Goal: Check status: Check status

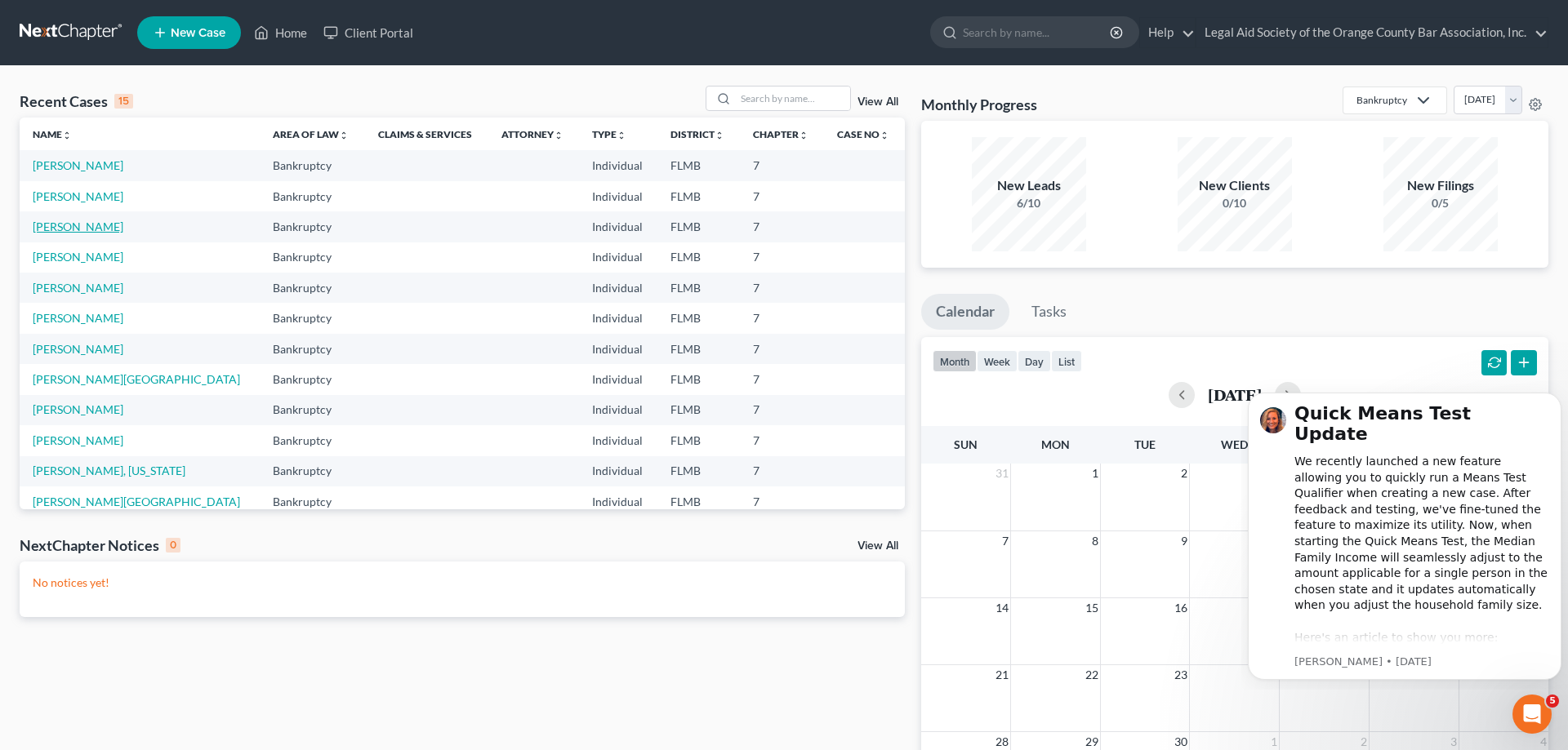
click at [82, 230] on link "[PERSON_NAME]" at bounding box center [78, 226] width 90 height 14
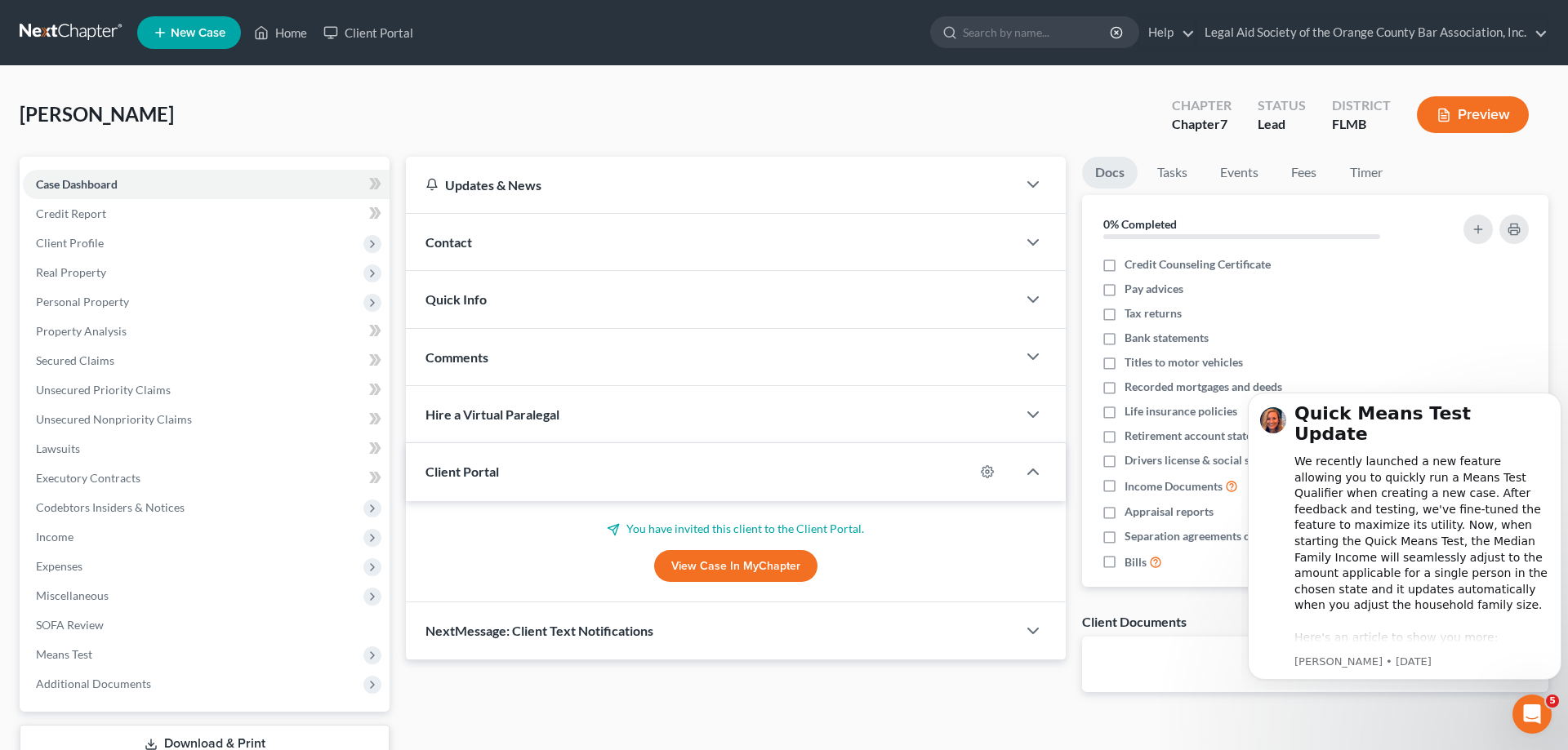
click at [599, 486] on div "Client Portal" at bounding box center [690, 471] width 568 height 56
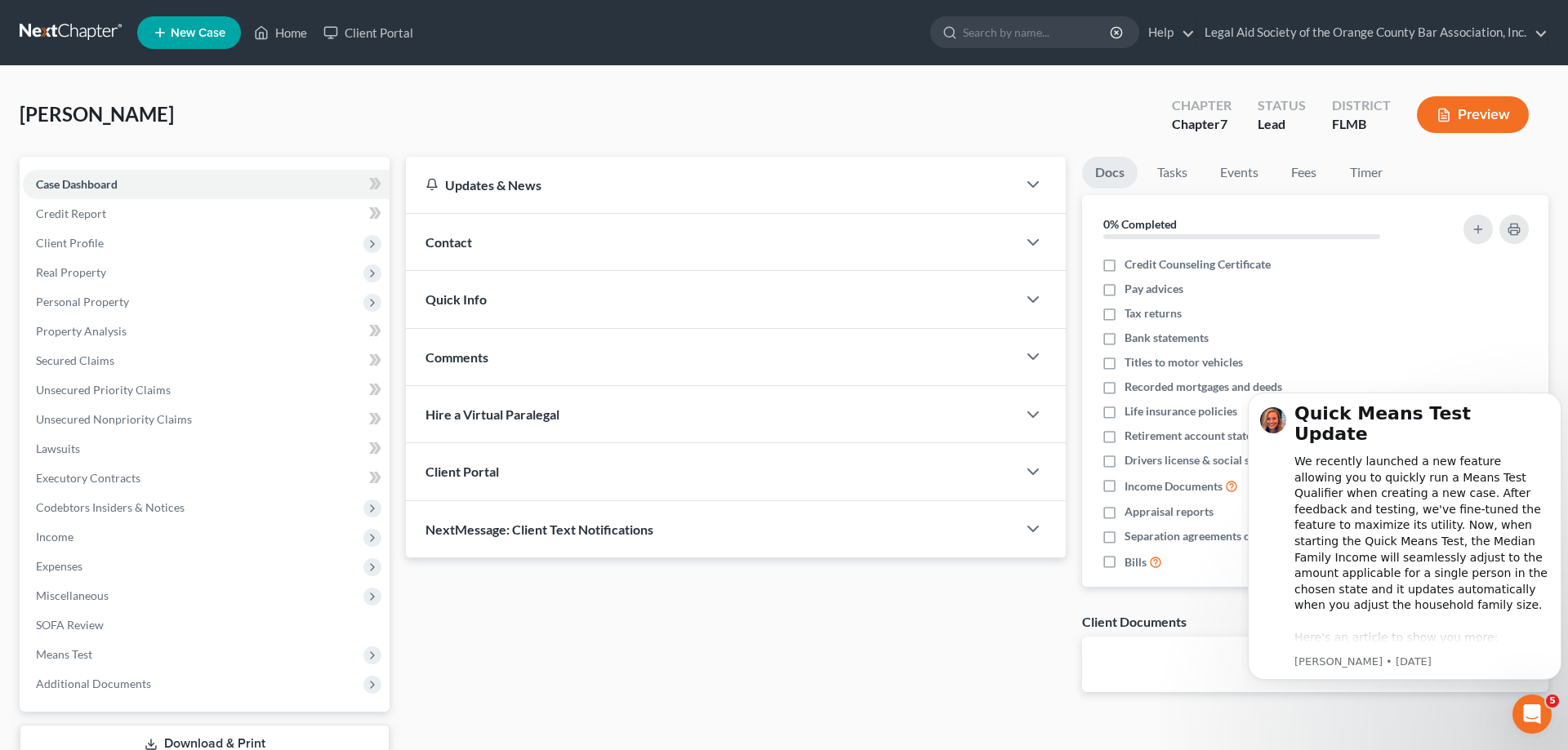
click at [599, 486] on div "Client Portal" at bounding box center [712, 471] width 611 height 56
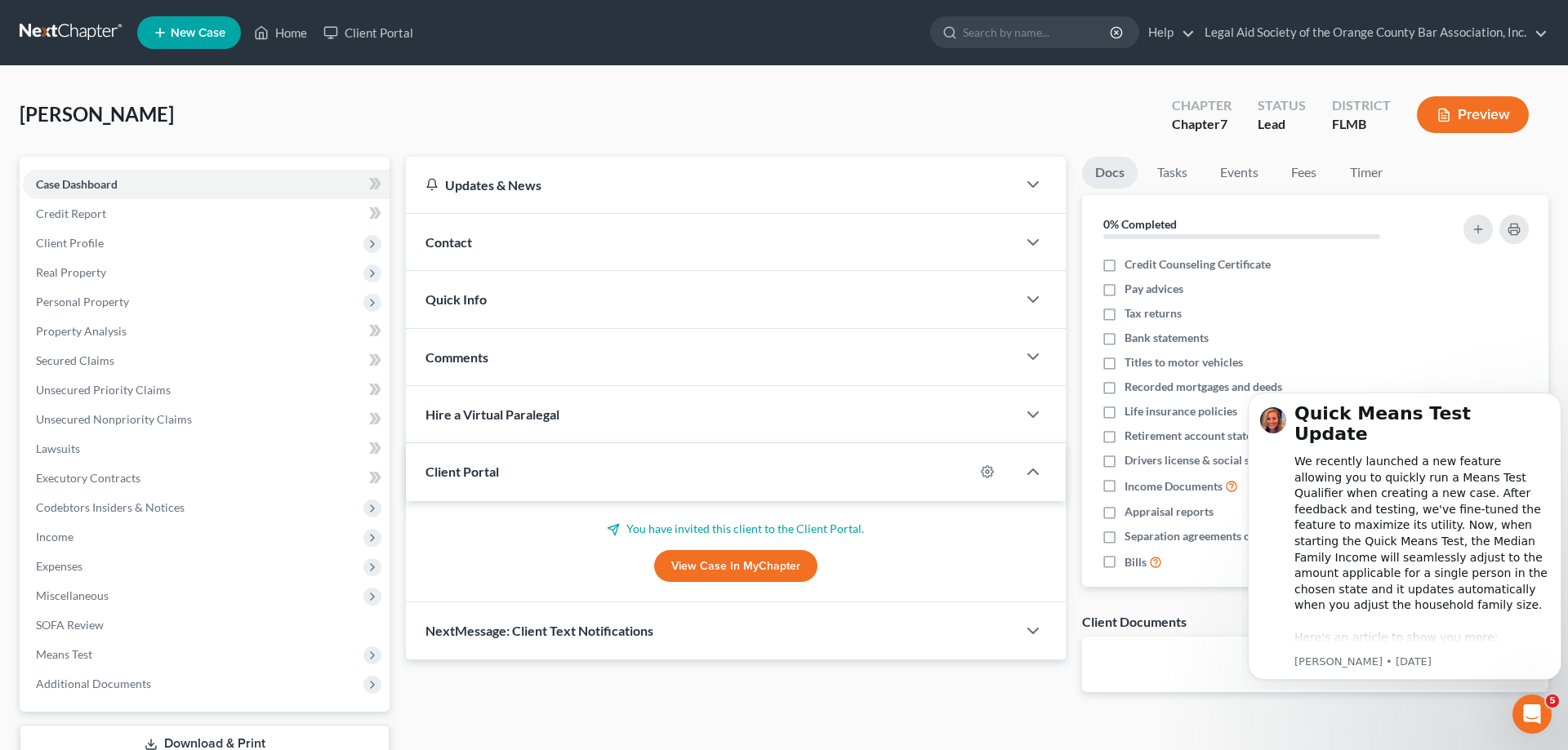
click at [573, 630] on span "NextMessage: Client Text Notifications" at bounding box center [539, 630] width 228 height 16
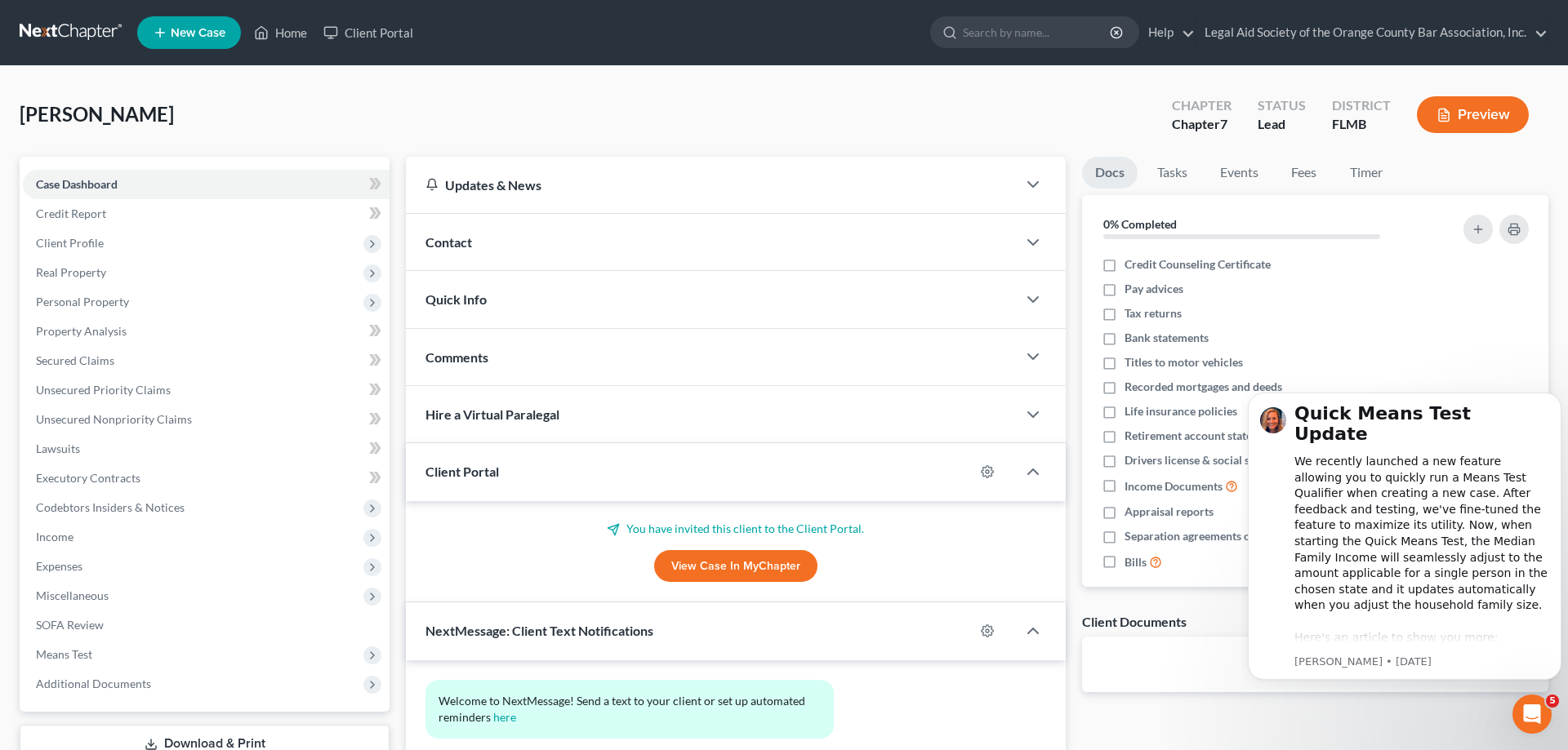
click at [489, 416] on span "Hire a Virtual Paralegal" at bounding box center [492, 414] width 134 height 16
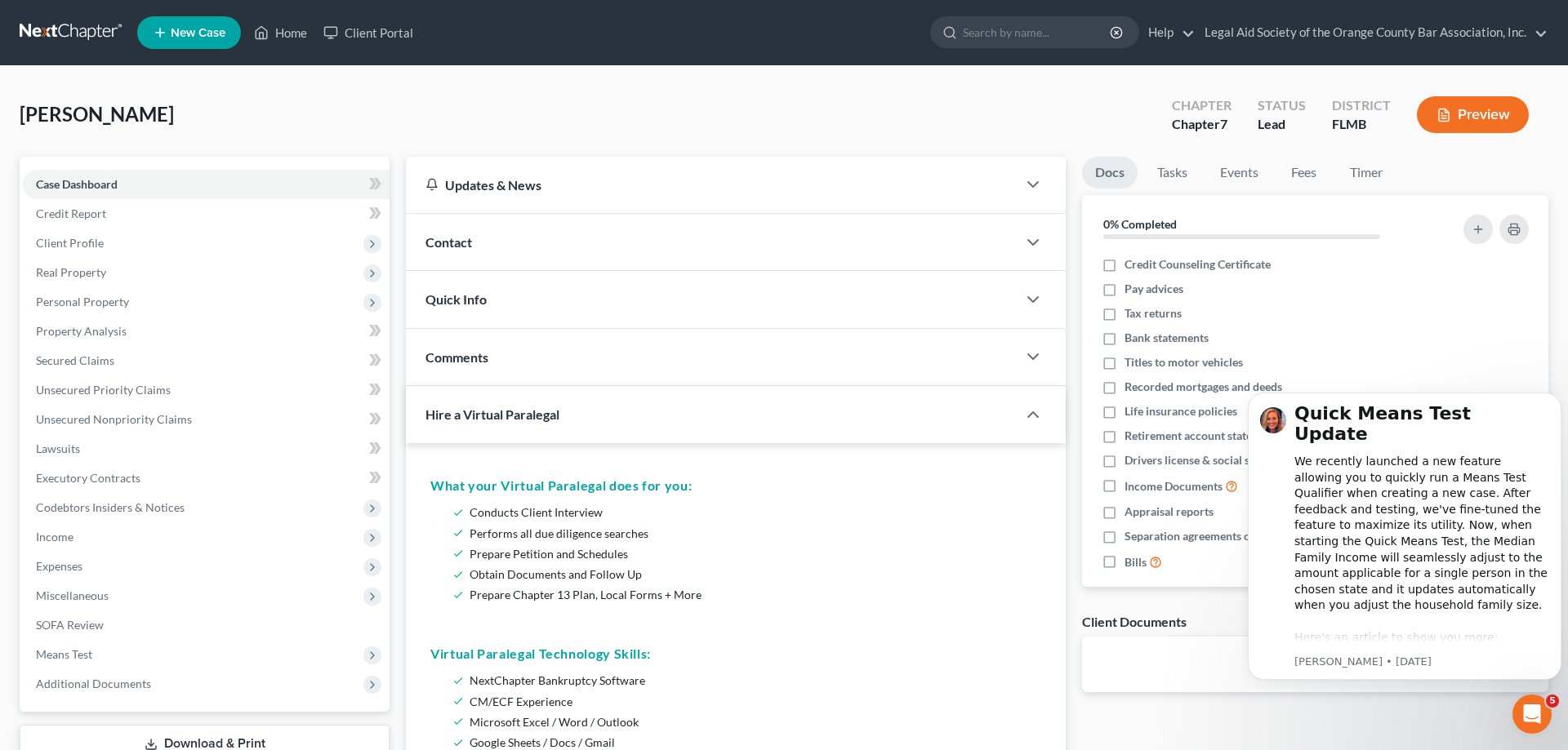
click at [472, 337] on div "Comments" at bounding box center [712, 357] width 611 height 56
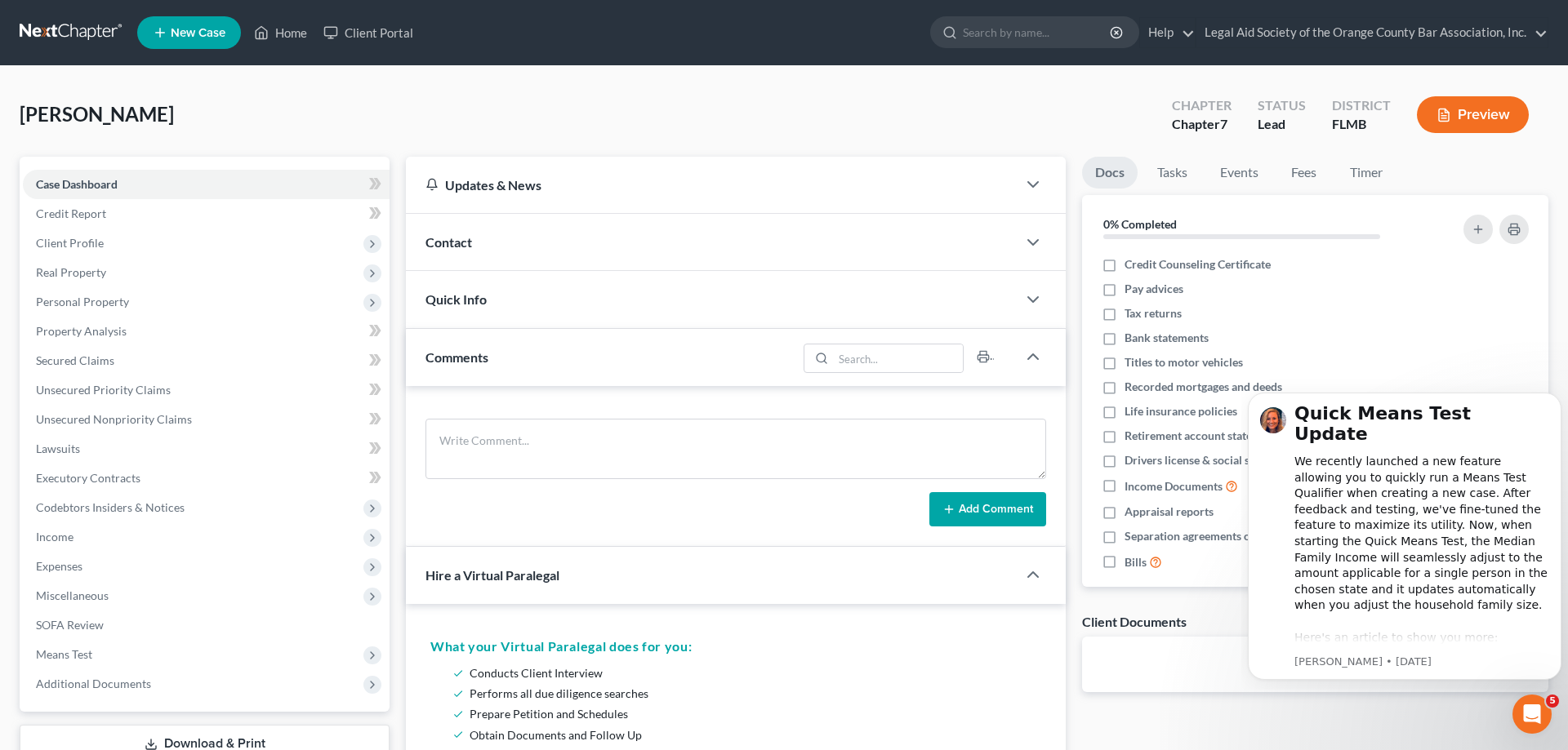
click at [470, 282] on div "Quick Info" at bounding box center [712, 299] width 611 height 56
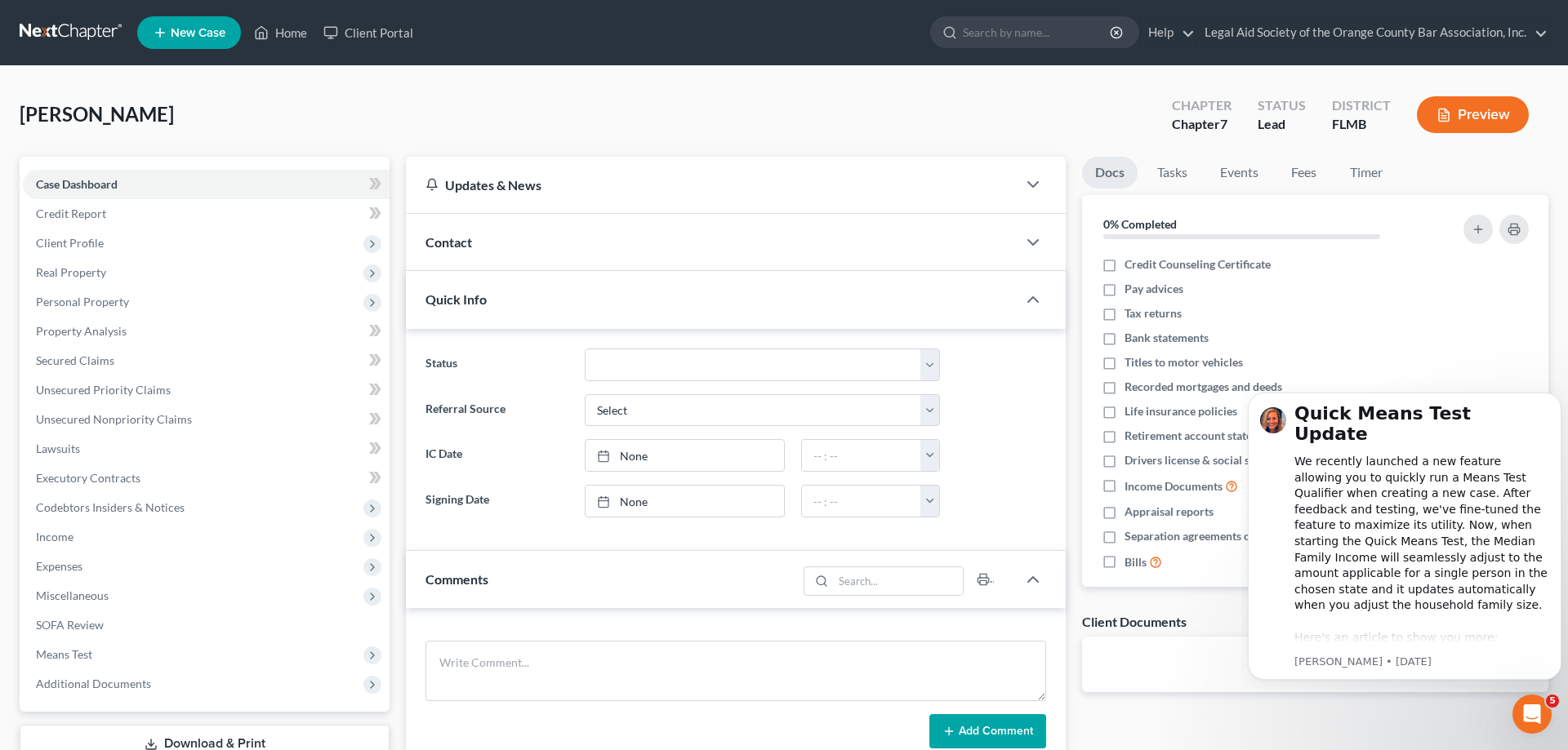
click at [469, 244] on span "Contact" at bounding box center [449, 242] width 47 height 16
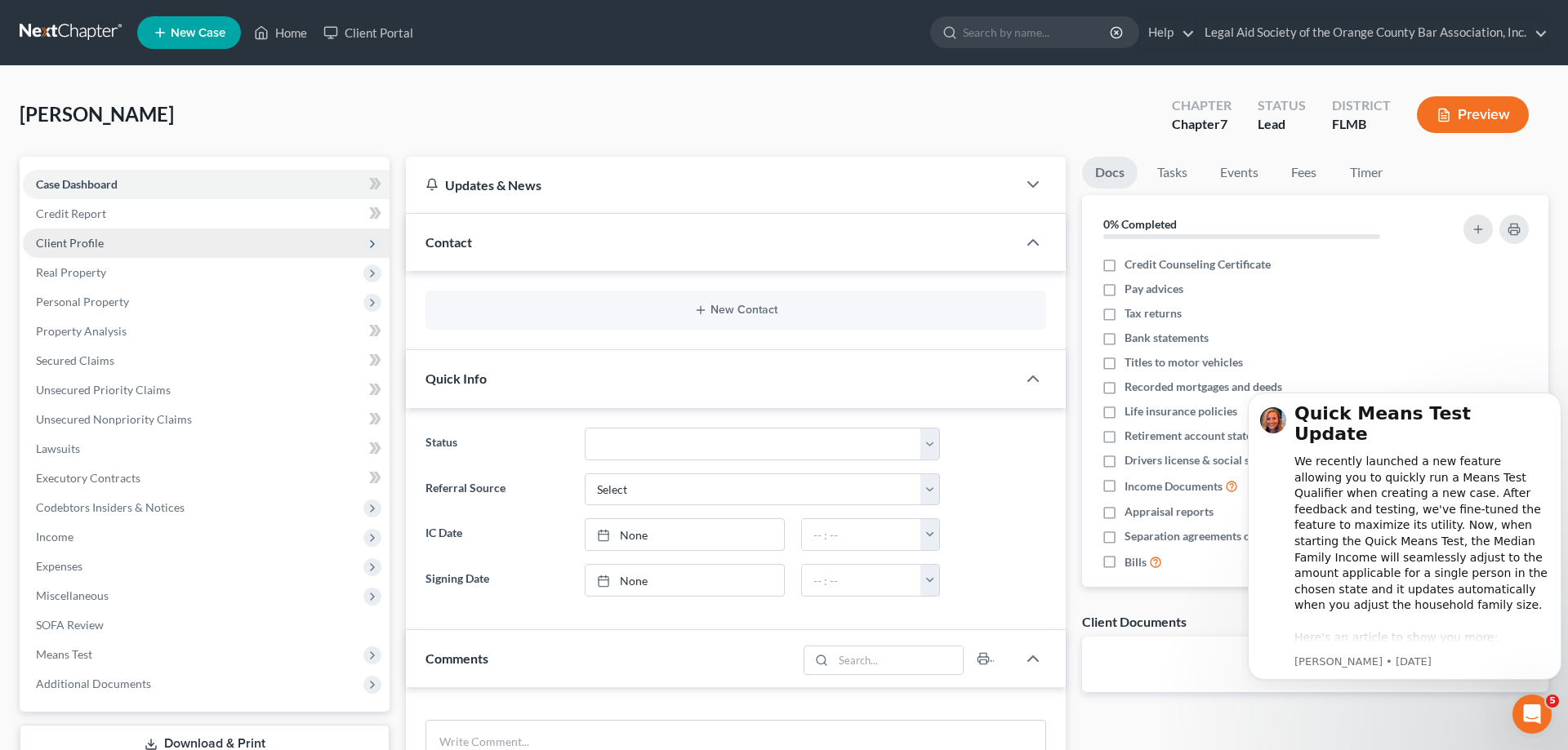
click at [322, 241] on span "Client Profile" at bounding box center [206, 243] width 367 height 29
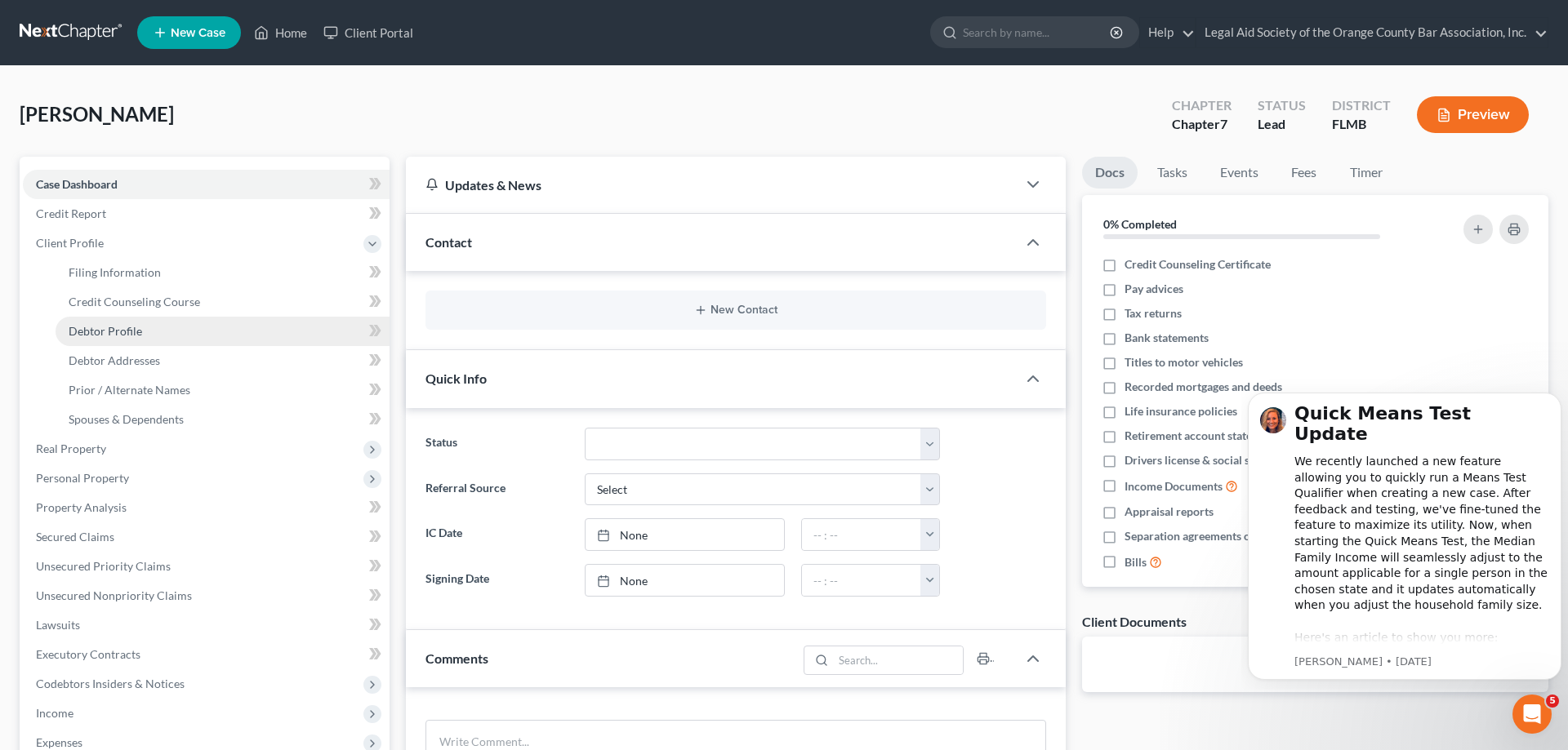
click at [257, 326] on link "Debtor Profile" at bounding box center [222, 331] width 334 height 29
select select "0"
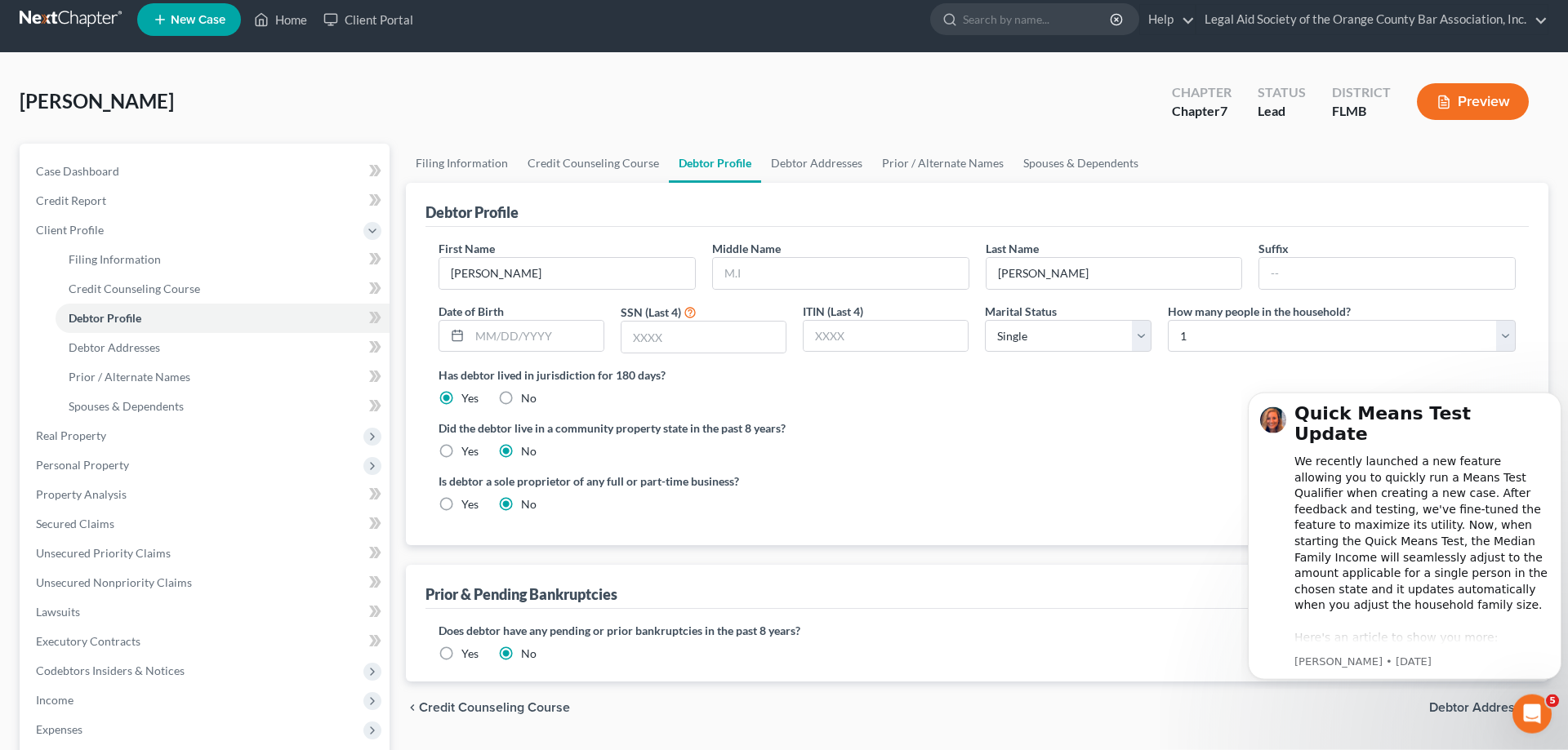
scroll to position [21, 0]
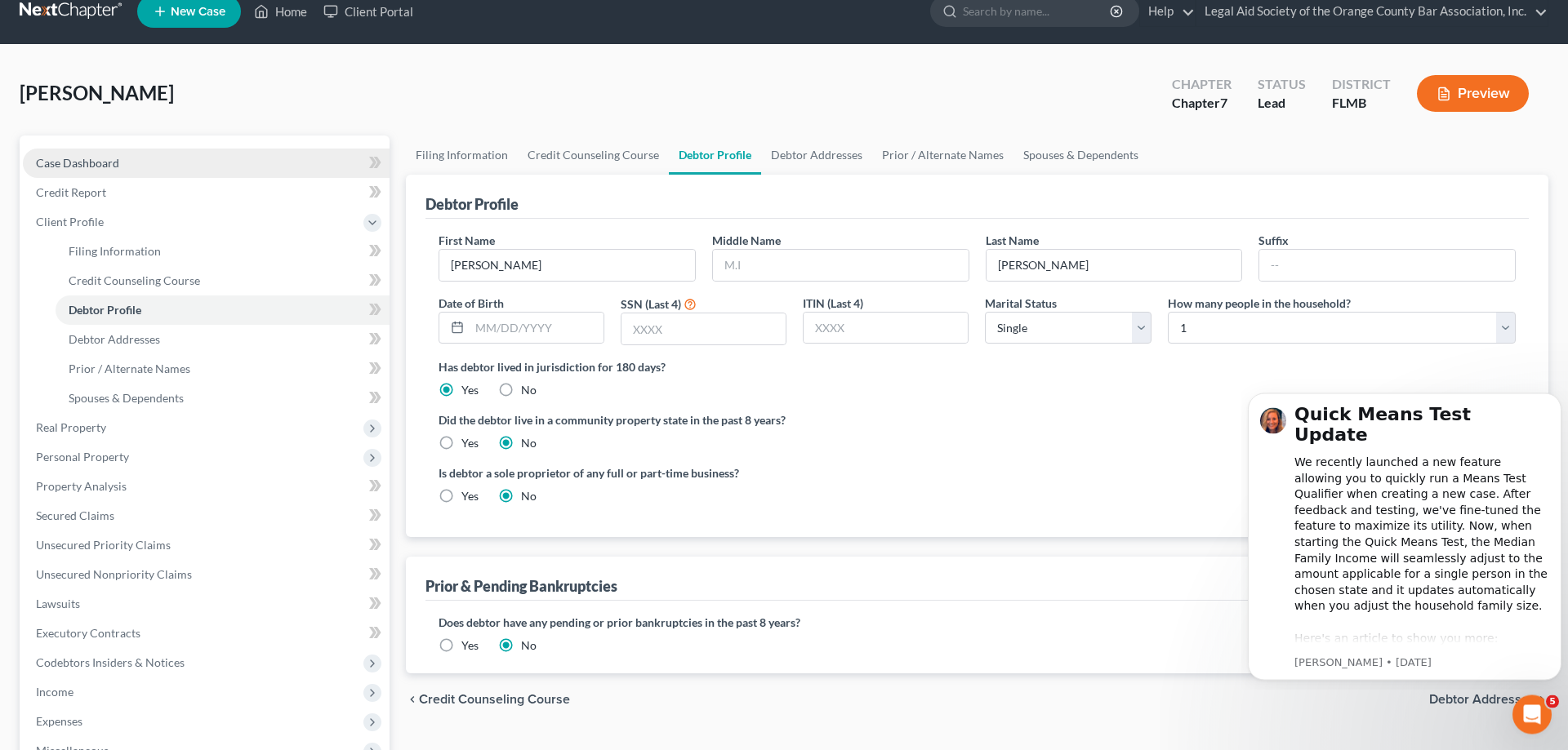
click at [239, 157] on link "Case Dashboard" at bounding box center [206, 163] width 367 height 29
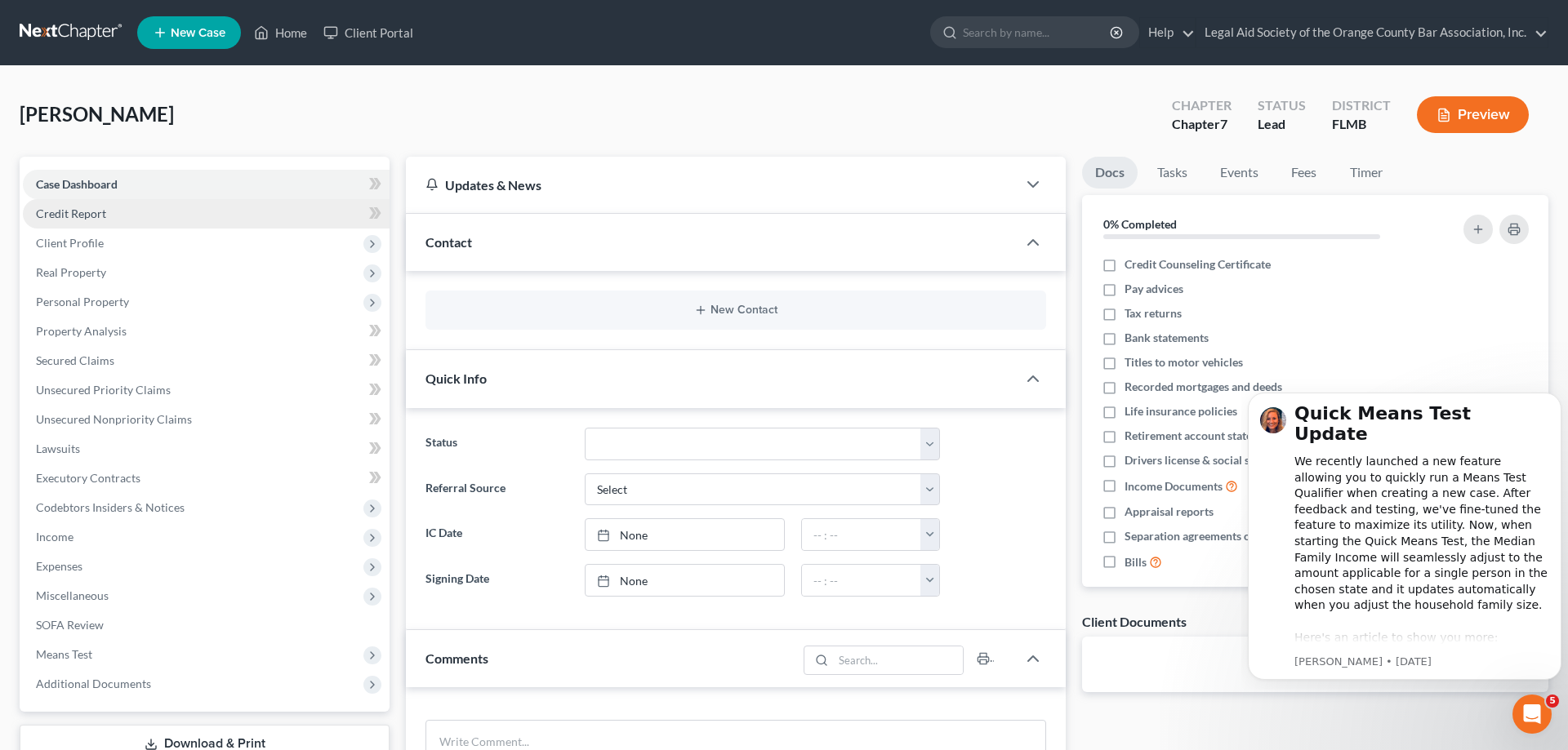
click at [215, 215] on link "Credit Report" at bounding box center [206, 213] width 367 height 29
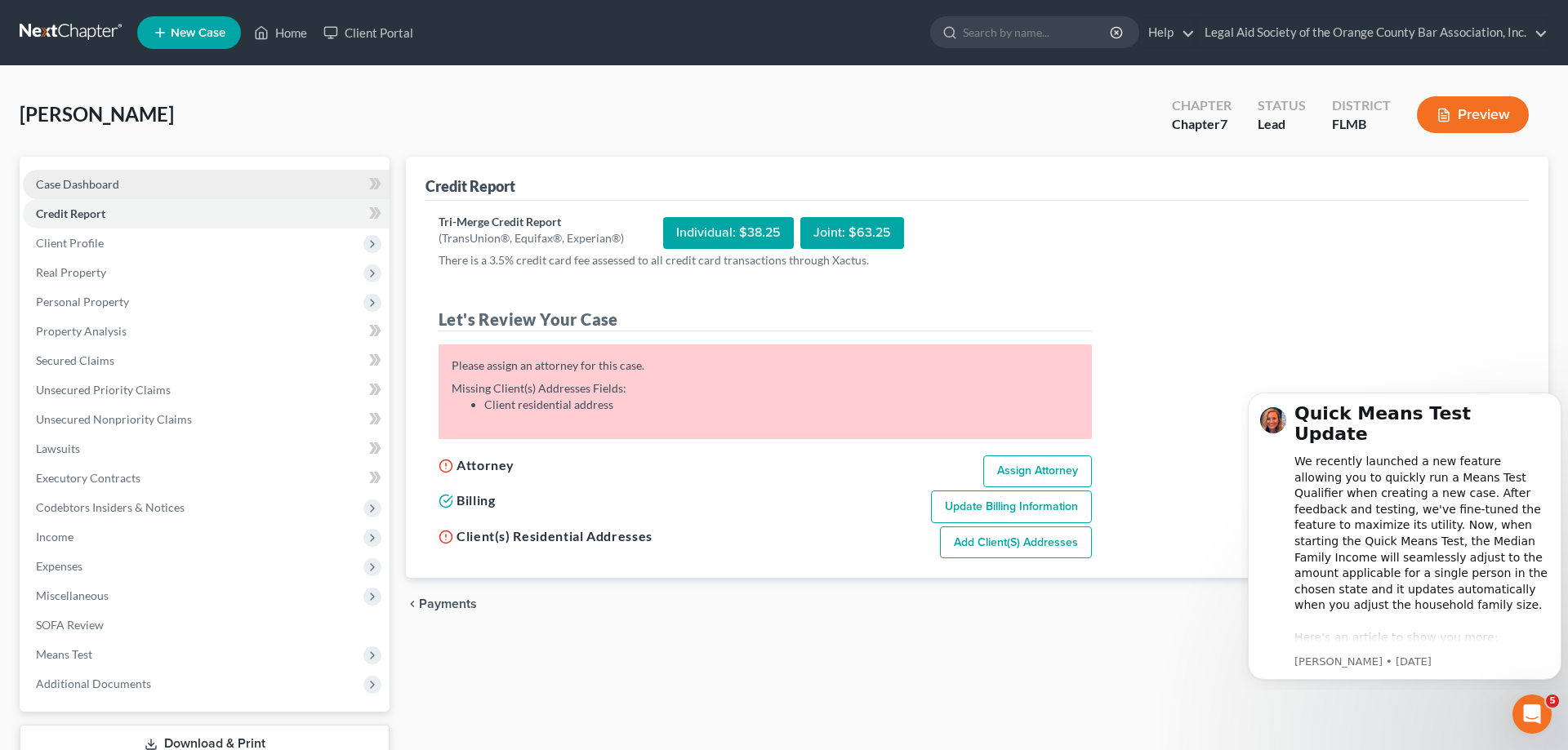
click at [194, 175] on link "Case Dashboard" at bounding box center [206, 184] width 367 height 29
select select "10"
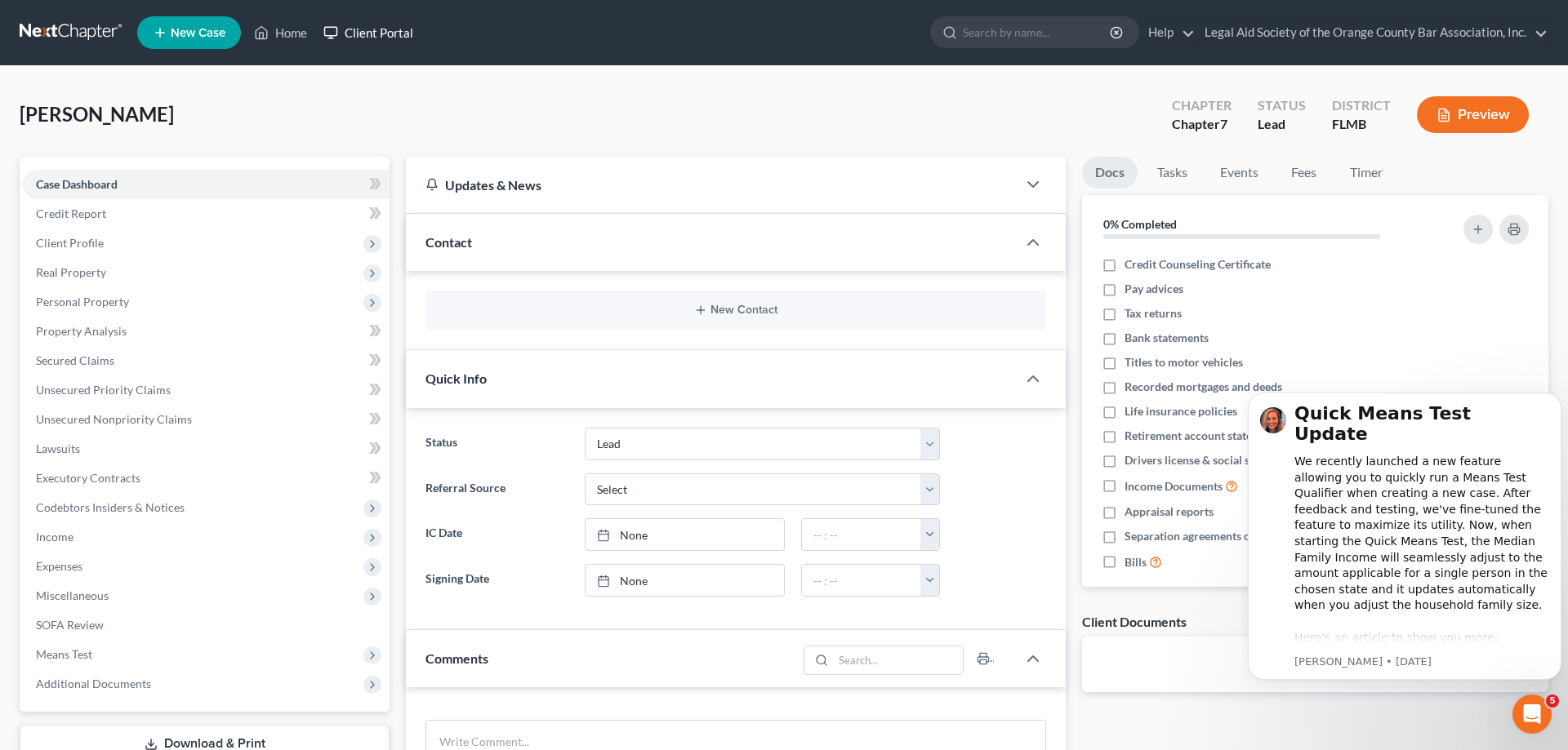
click at [409, 30] on link "Client Portal" at bounding box center [368, 32] width 106 height 29
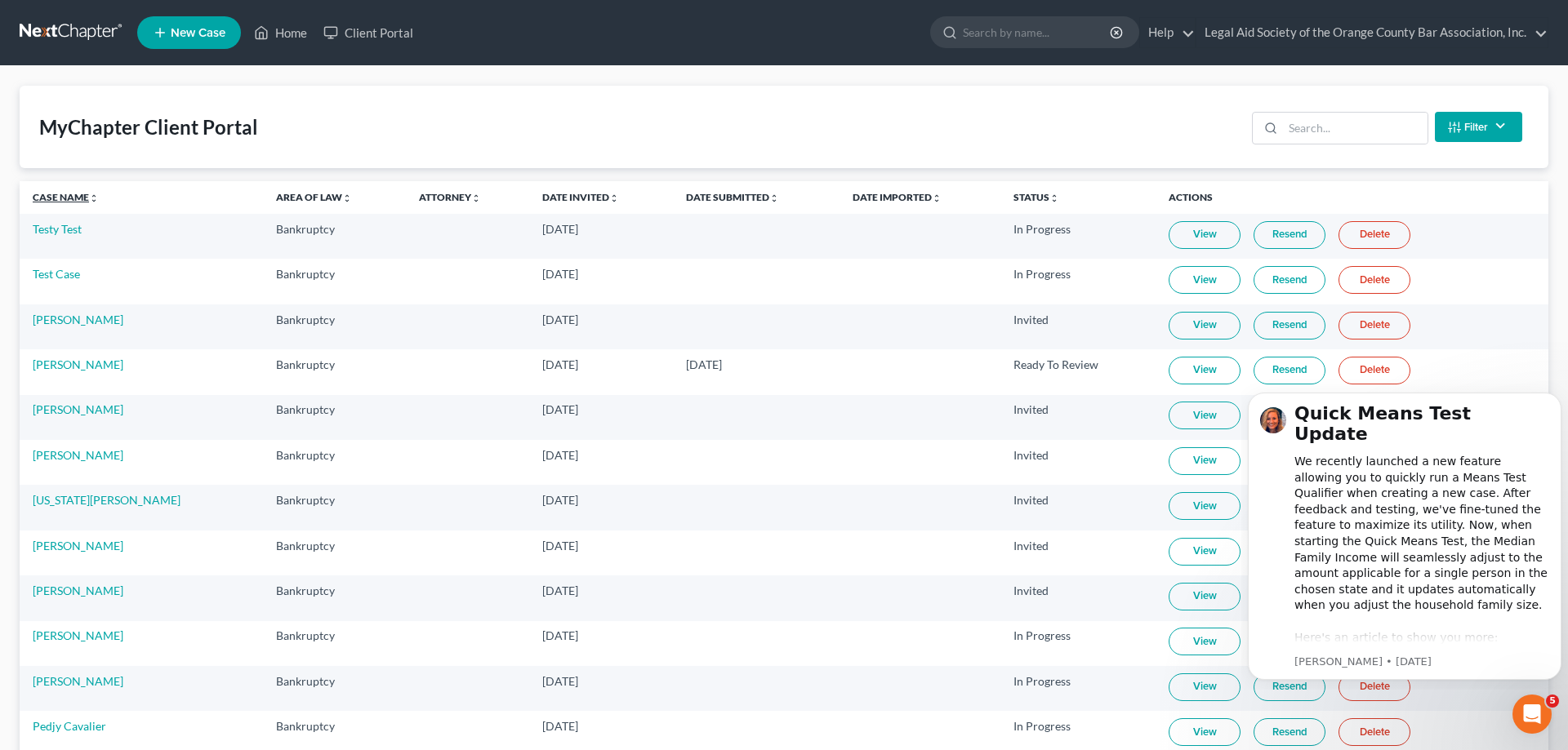
click at [64, 198] on link "Case Name unfold_more expand_more expand_less" at bounding box center [65, 197] width 66 height 13
click at [59, 273] on link "[PERSON_NAME]" at bounding box center [78, 274] width 90 height 14
click at [66, 198] on link "Case Name unfold_more expand_more expand_less" at bounding box center [65, 197] width 66 height 13
click at [1190, 281] on link "View" at bounding box center [1205, 280] width 72 height 28
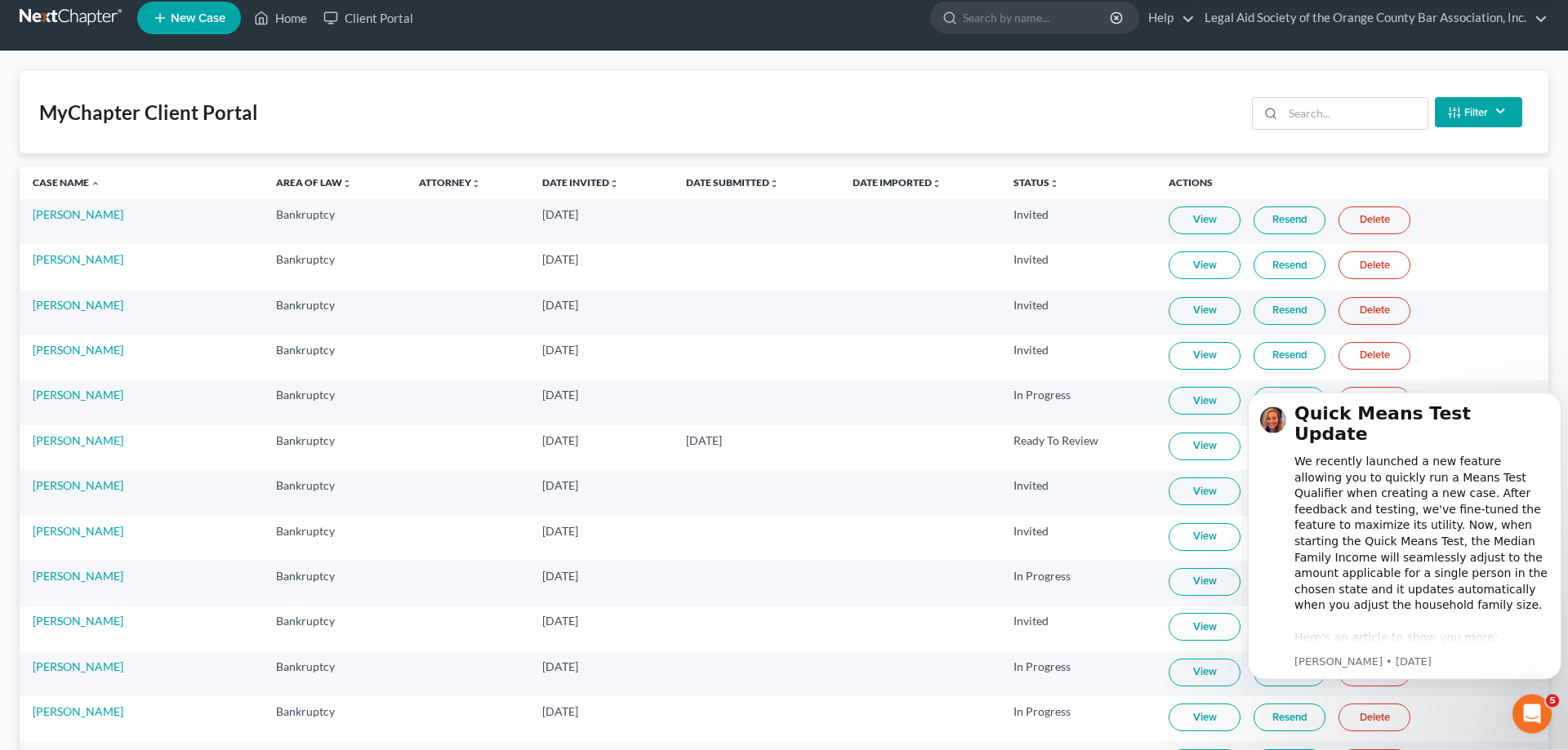
scroll to position [21, 0]
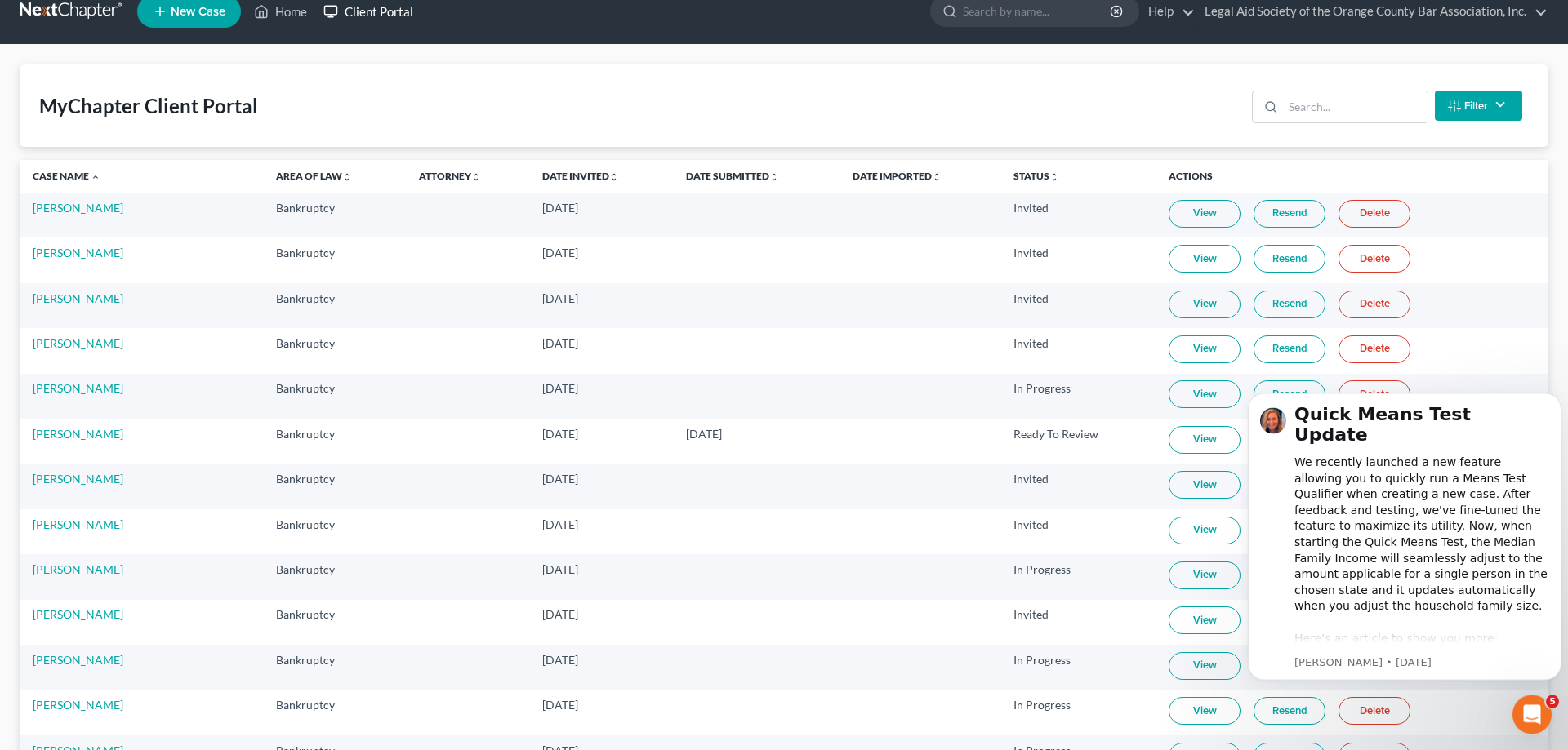
click at [385, 22] on link "Client Portal" at bounding box center [368, 11] width 106 height 29
click at [384, 15] on link "Client Portal" at bounding box center [368, 11] width 106 height 29
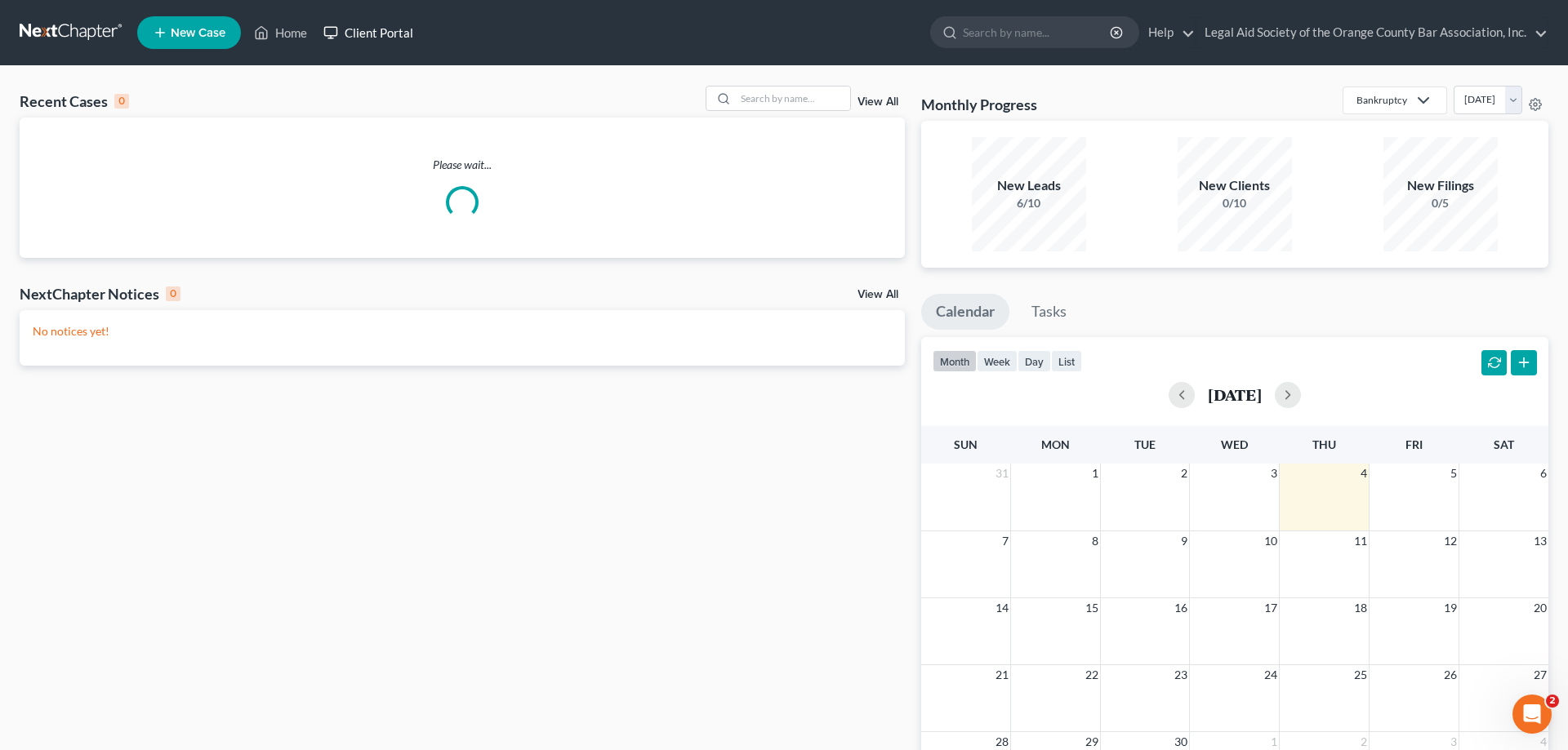
click at [406, 30] on link "Client Portal" at bounding box center [368, 32] width 106 height 29
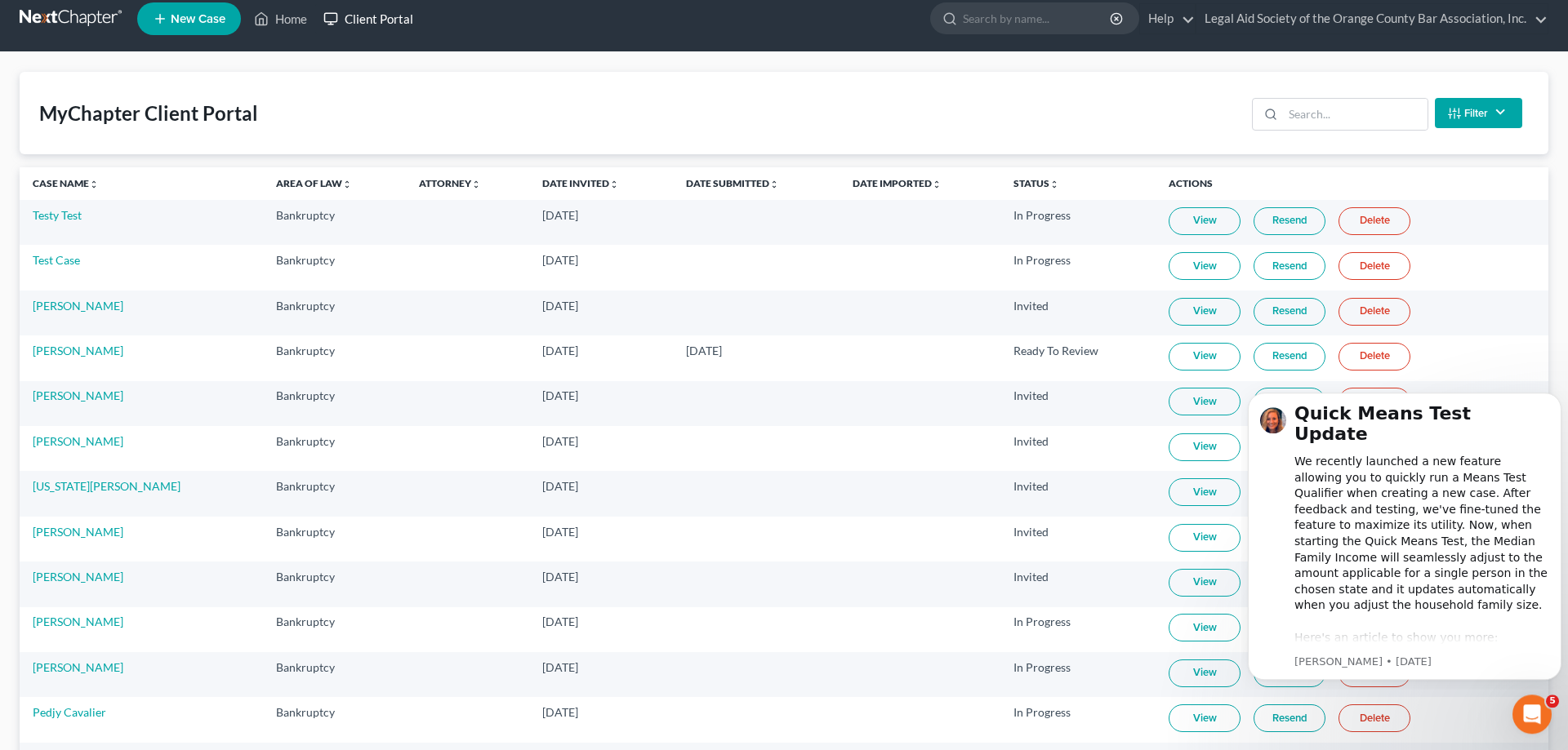
scroll to position [21, 0]
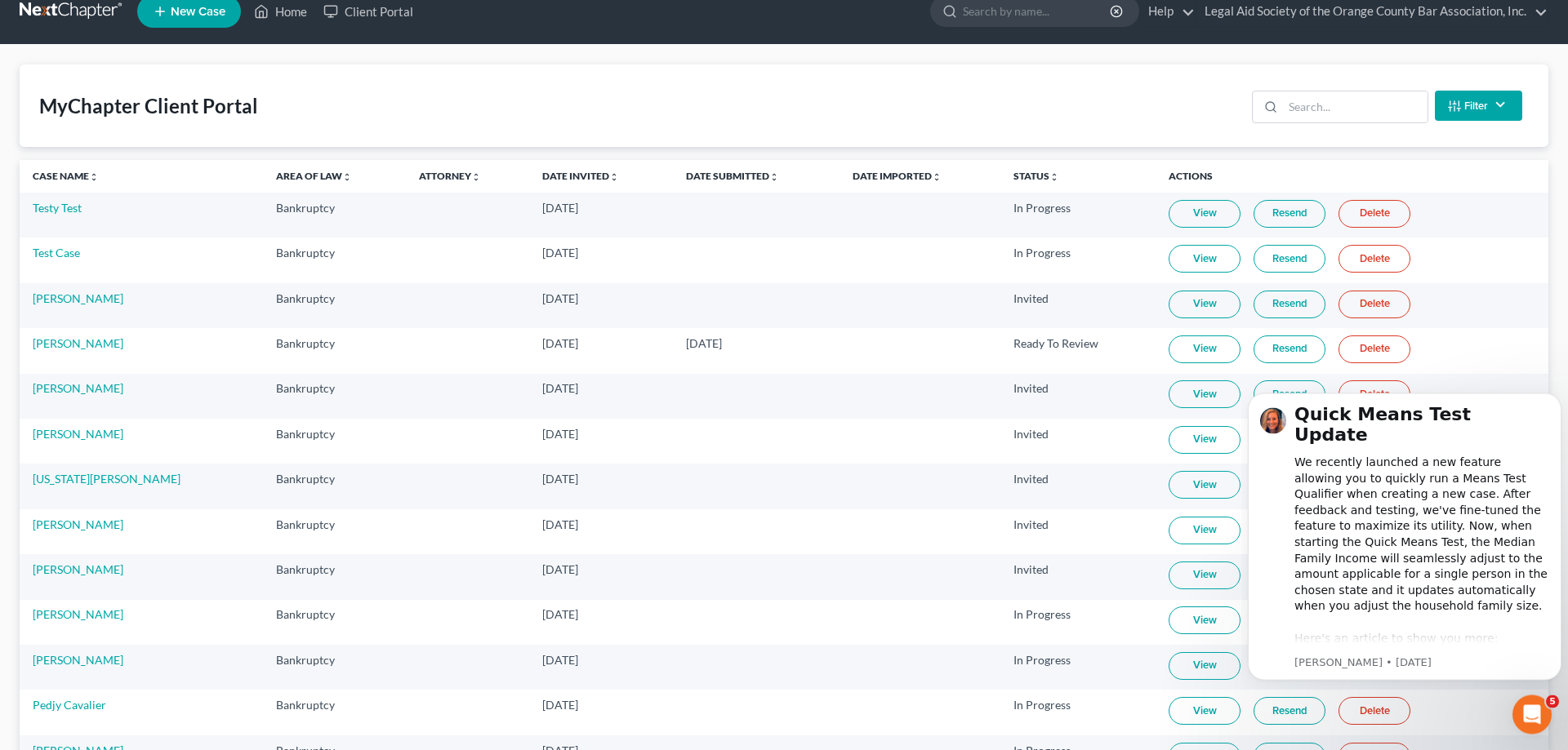
drag, startPoint x: 725, startPoint y: 350, endPoint x: 655, endPoint y: 351, distance: 70.0
click at [673, 351] on td "[DATE]" at bounding box center [756, 351] width 167 height 45
click at [555, 309] on td "[DATE]" at bounding box center [601, 306] width 144 height 45
click at [1197, 348] on link "View" at bounding box center [1205, 349] width 72 height 28
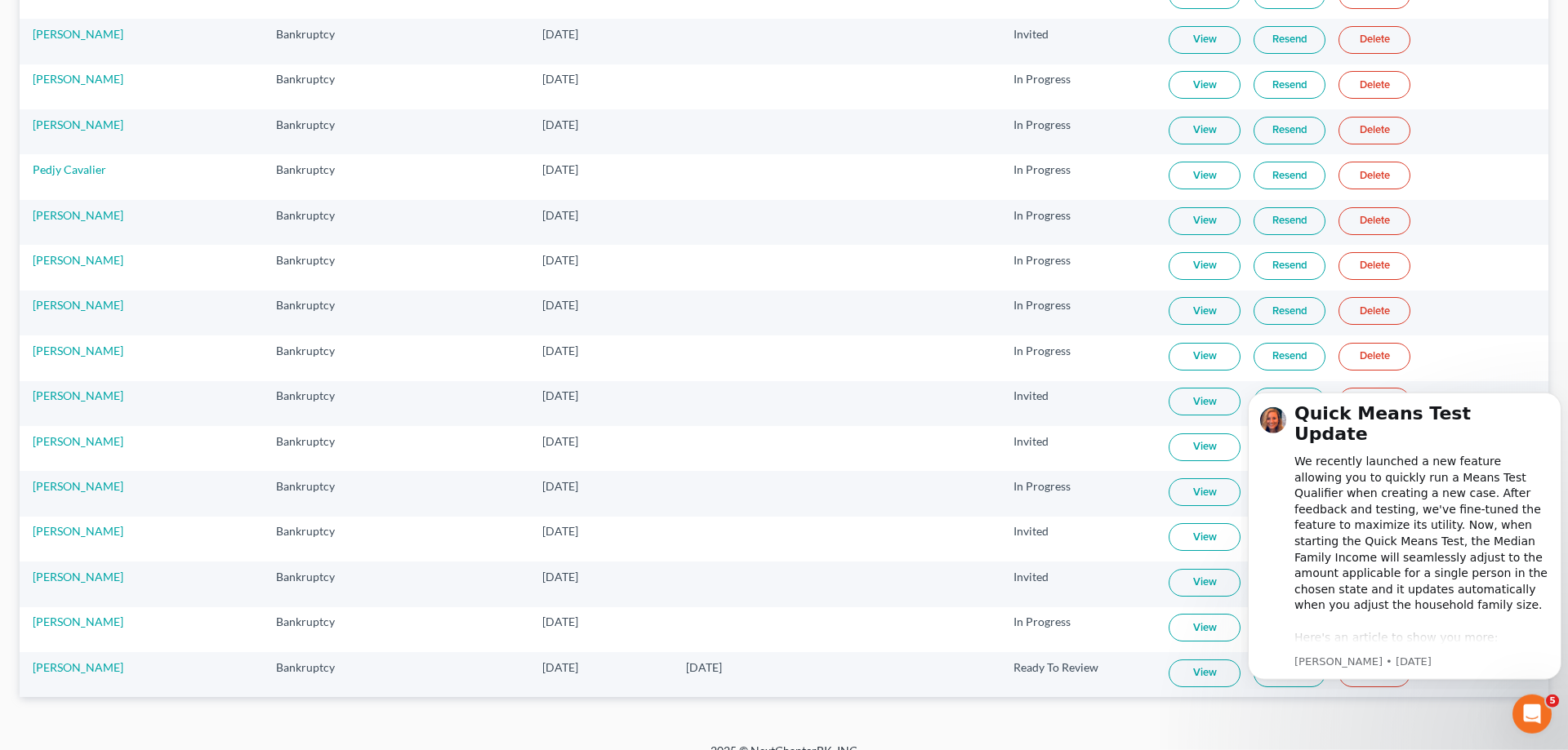
scroll to position [580, 0]
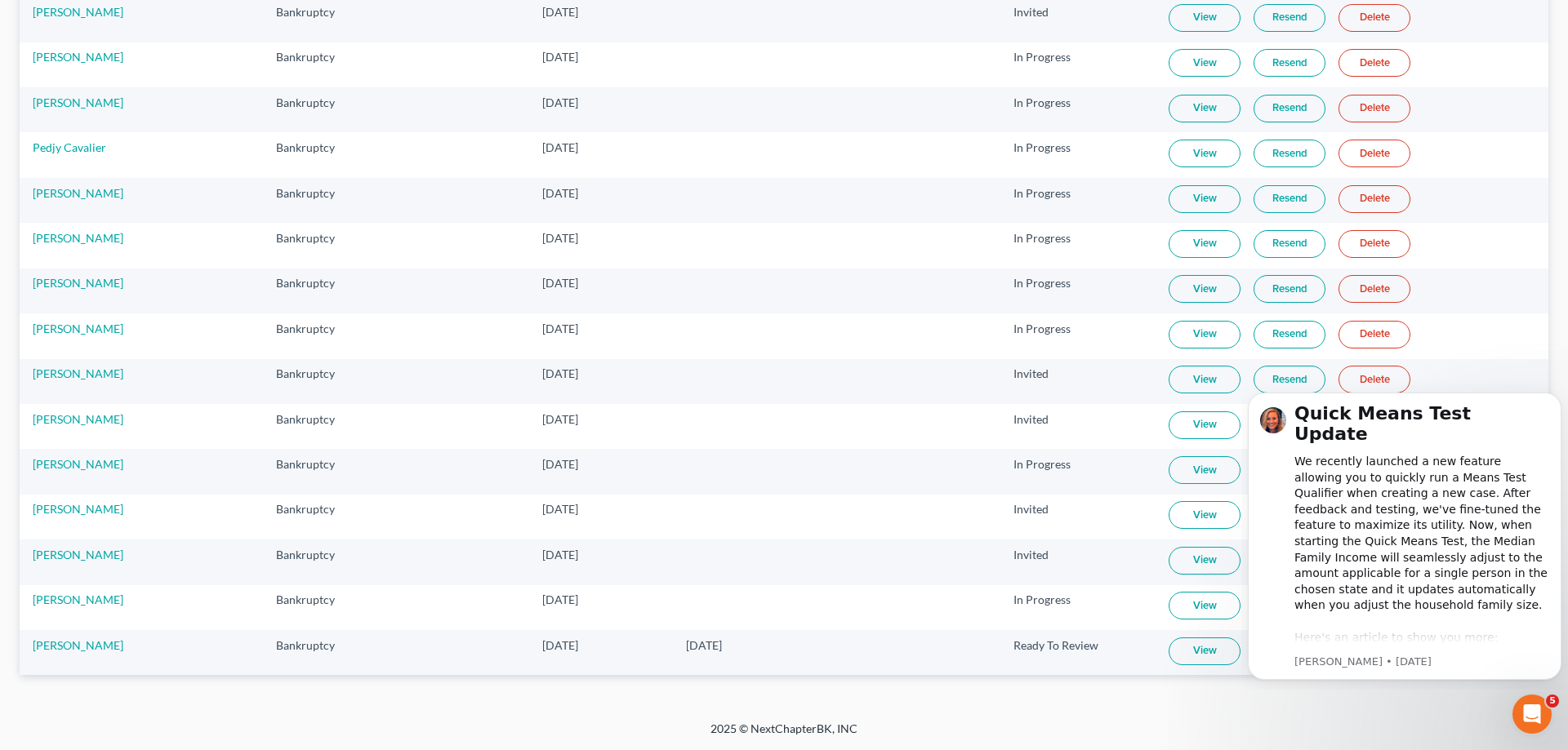
click at [1211, 299] on link "View" at bounding box center [1205, 289] width 72 height 28
